Goal: Find specific page/section: Find specific page/section

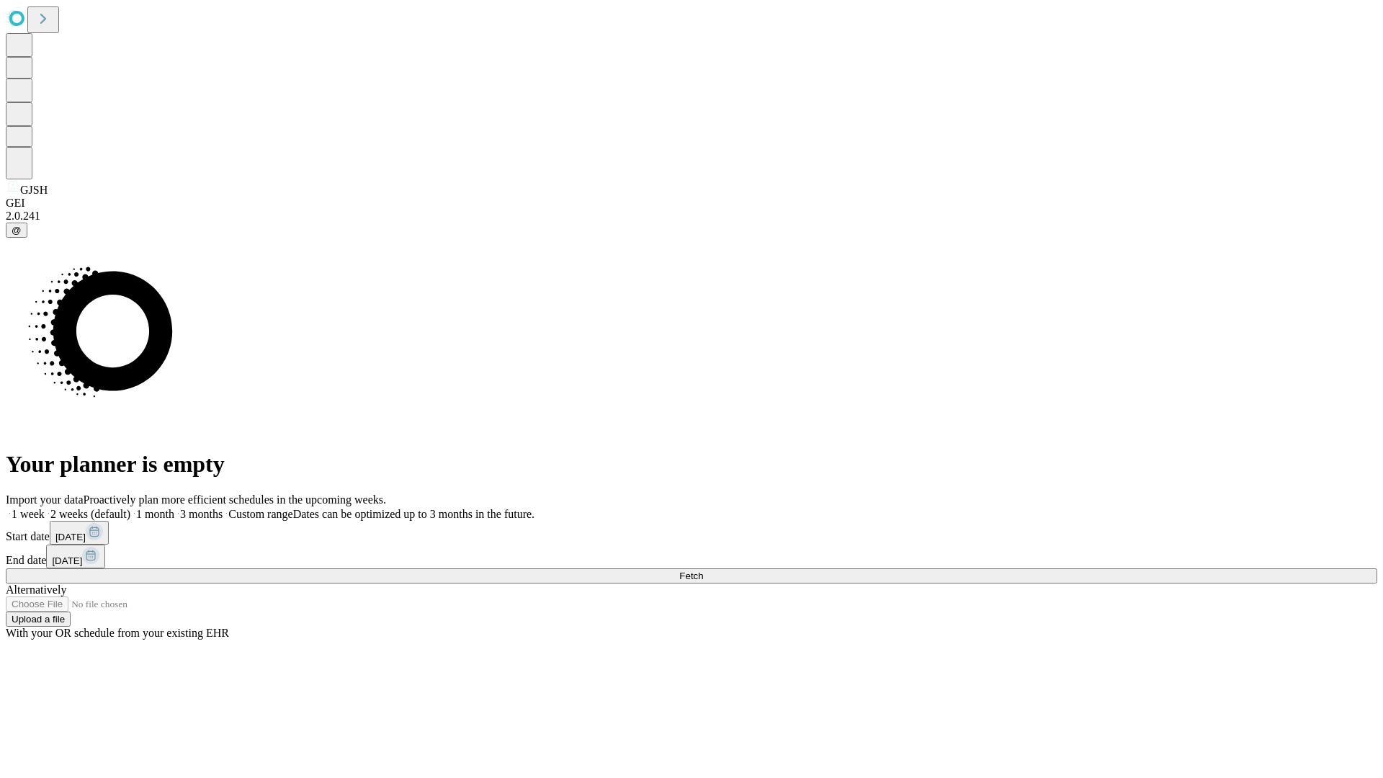
click at [703, 570] on span "Fetch" at bounding box center [691, 575] width 24 height 11
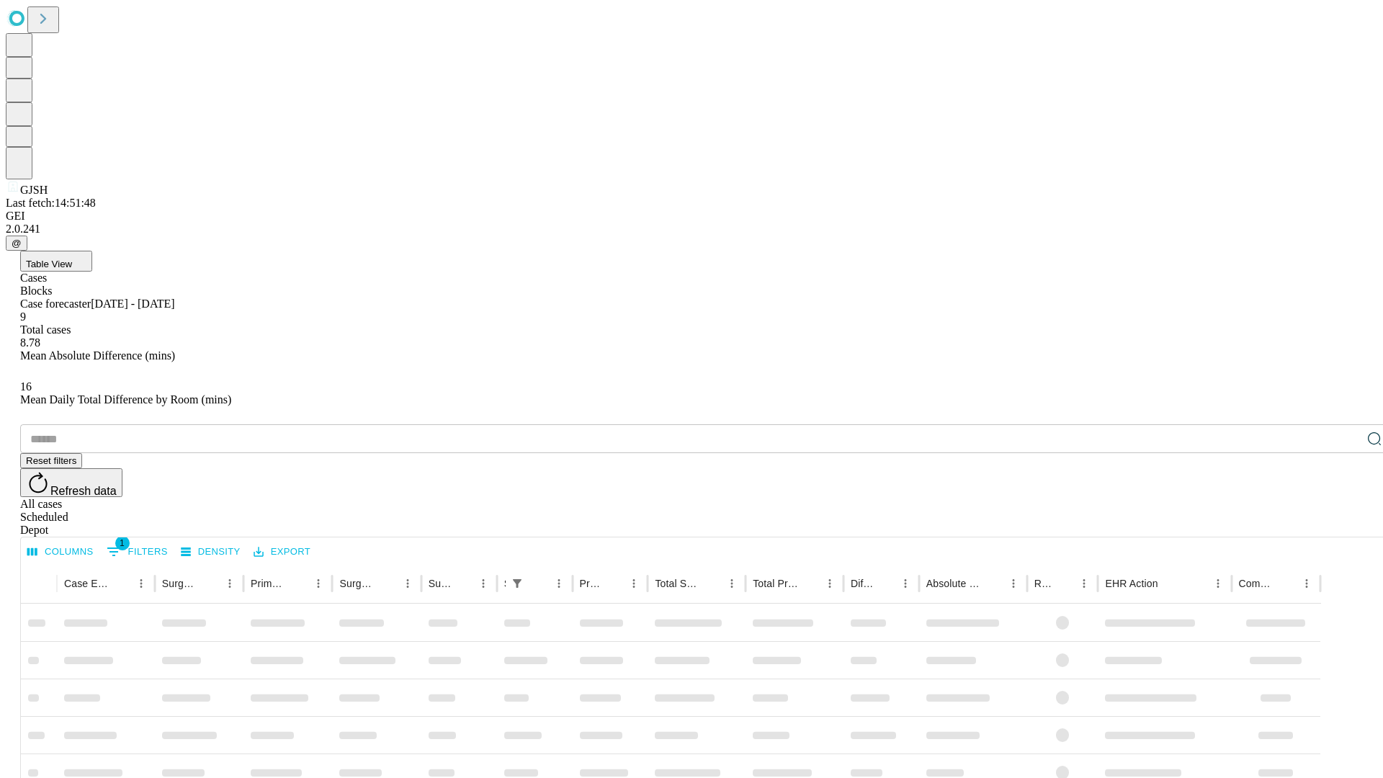
click at [72, 259] on span "Table View" at bounding box center [49, 264] width 46 height 11
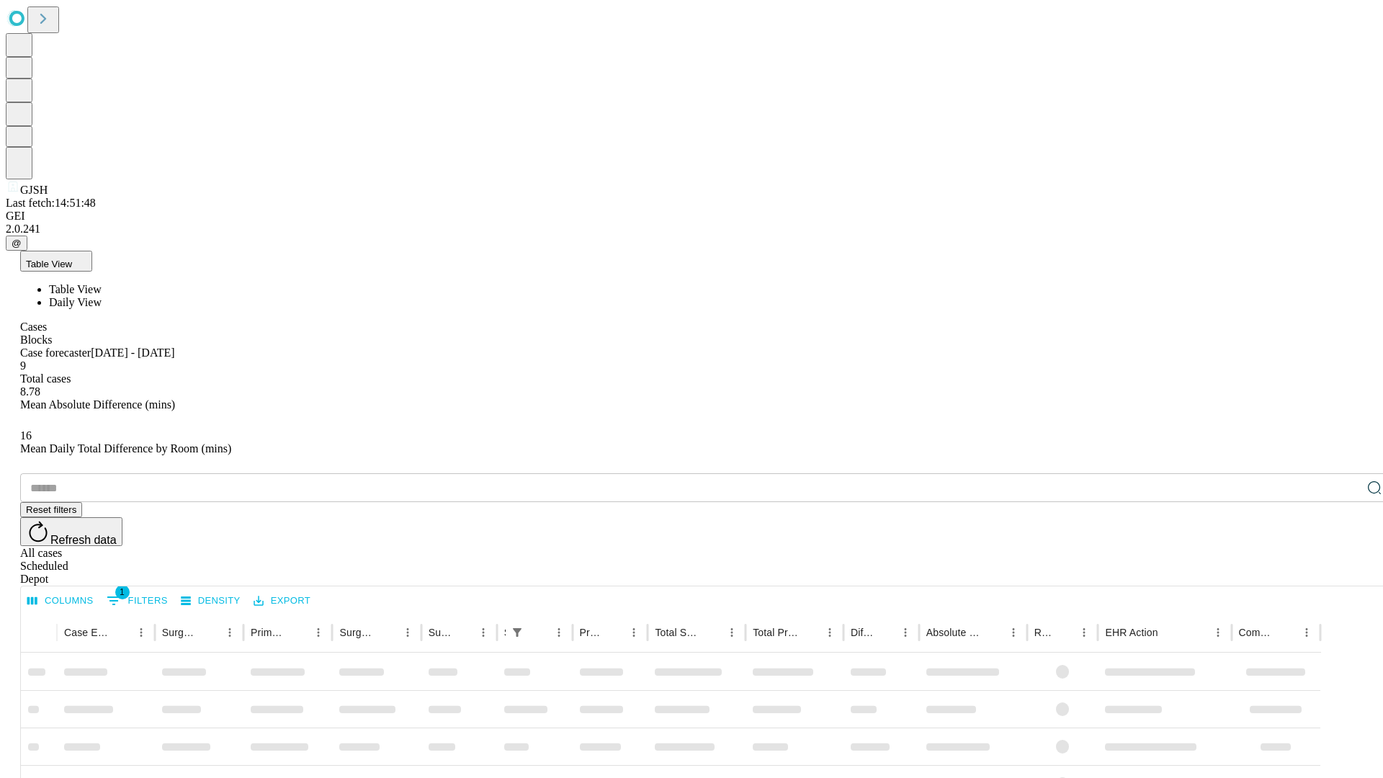
click at [102, 296] on span "Daily View" at bounding box center [75, 302] width 53 height 12
